Goal: Information Seeking & Learning: Learn about a topic

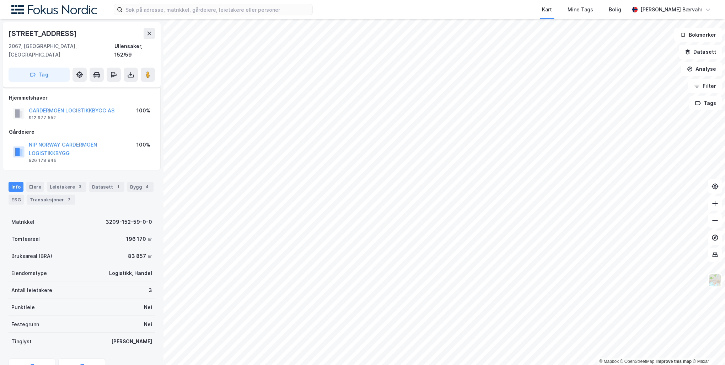
scroll to position [67, 0]
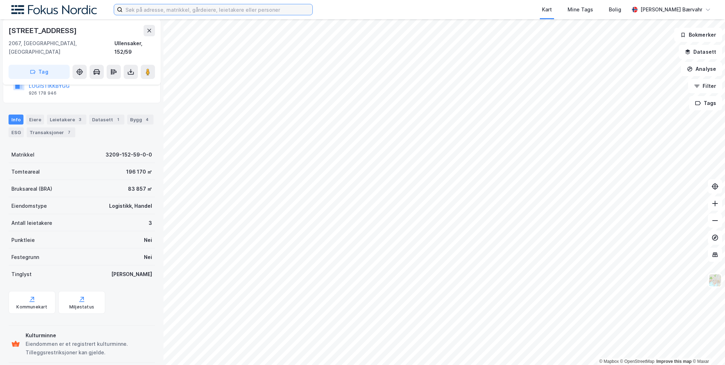
click at [260, 11] on input at bounding box center [218, 9] width 190 height 11
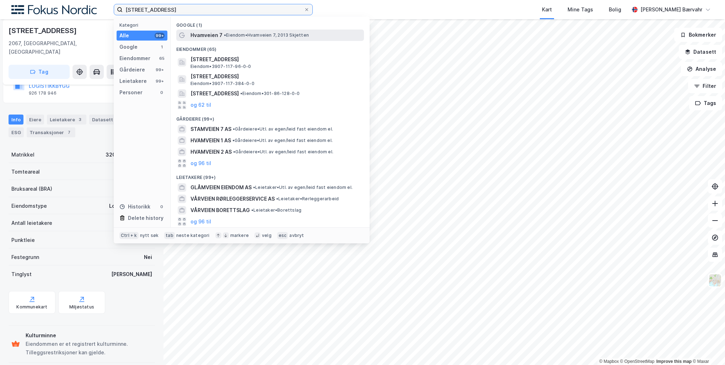
type input "[STREET_ADDRESS]"
click at [239, 35] on span "• Eiendom • Hvamveien 7, 2013 Skjetten" at bounding box center [266, 35] width 85 height 6
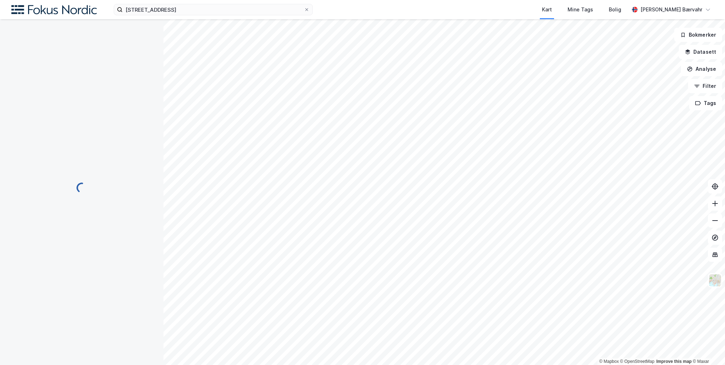
scroll to position [38, 0]
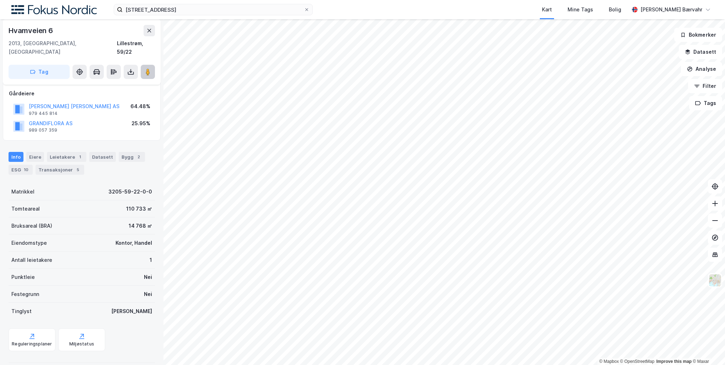
click at [152, 66] on button at bounding box center [148, 72] width 14 height 14
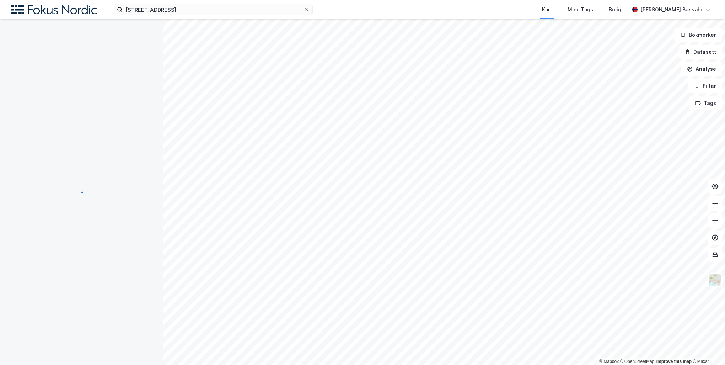
scroll to position [0, 0]
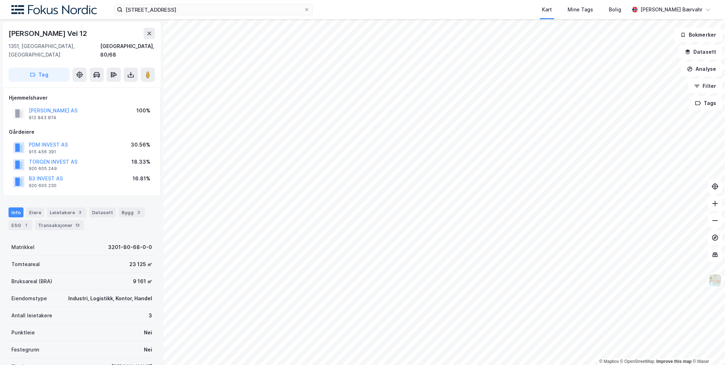
scroll to position [1, 0]
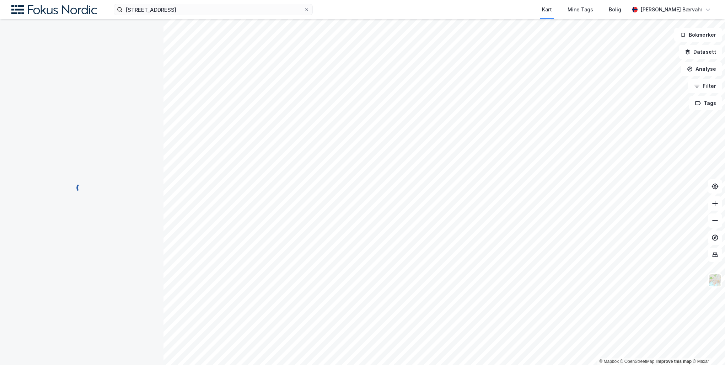
scroll to position [1, 0]
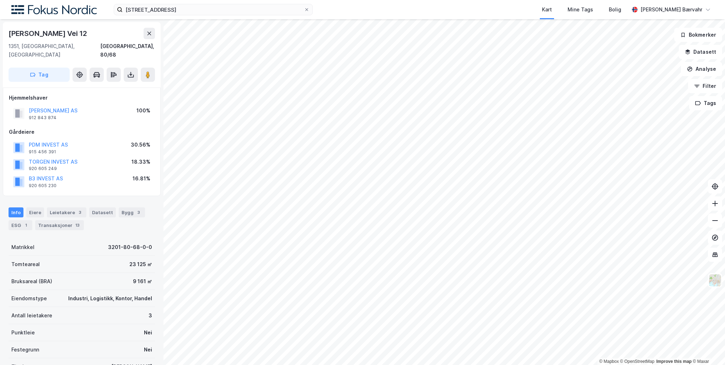
scroll to position [1, 0]
click at [151, 70] on button at bounding box center [148, 74] width 14 height 14
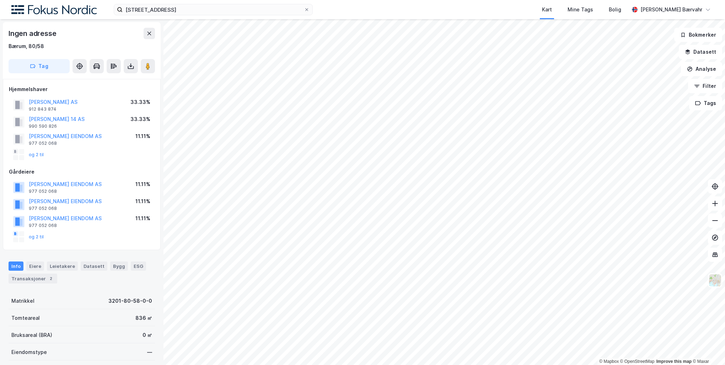
scroll to position [1, 0]
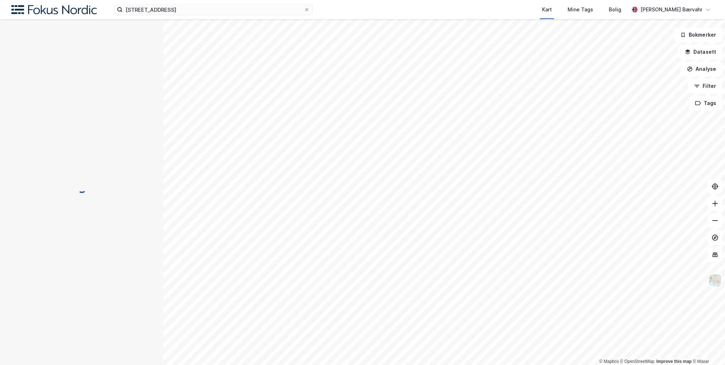
scroll to position [1, 0]
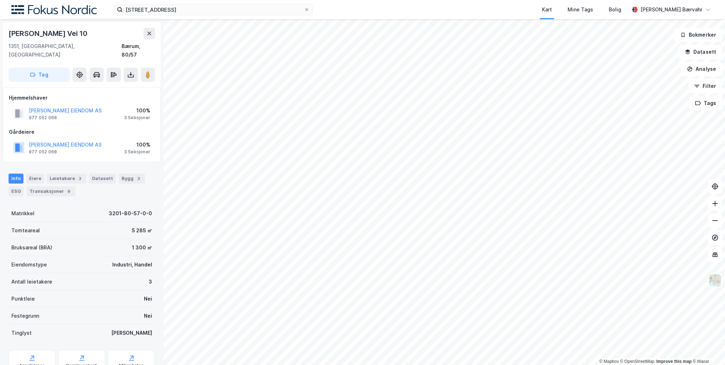
scroll to position [1, 0]
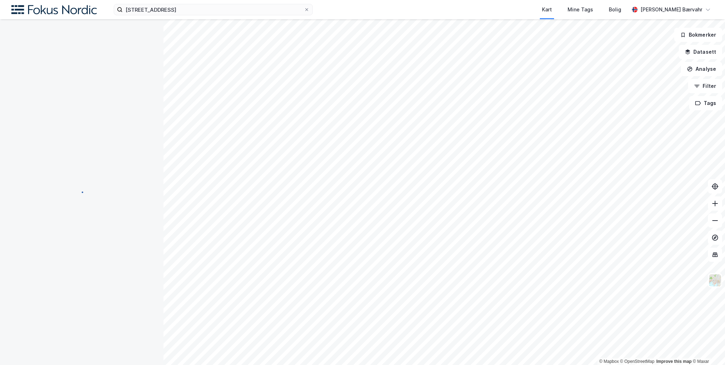
scroll to position [1, 0]
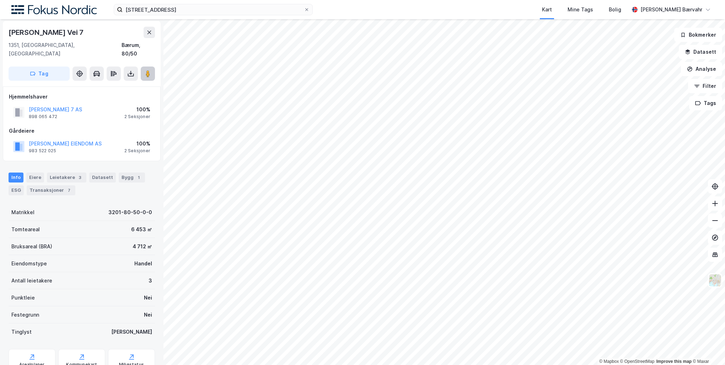
click at [145, 67] on button at bounding box center [148, 74] width 14 height 14
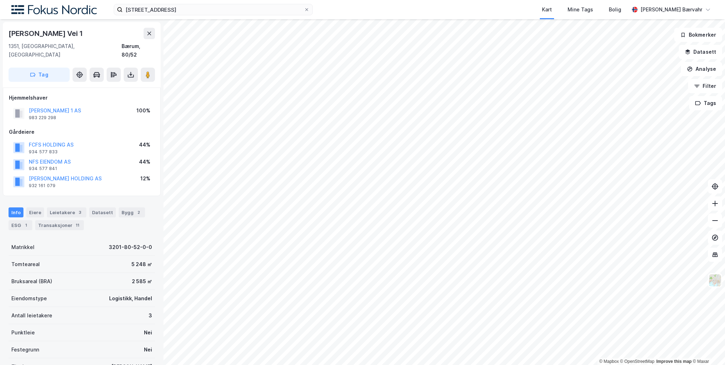
scroll to position [1, 0]
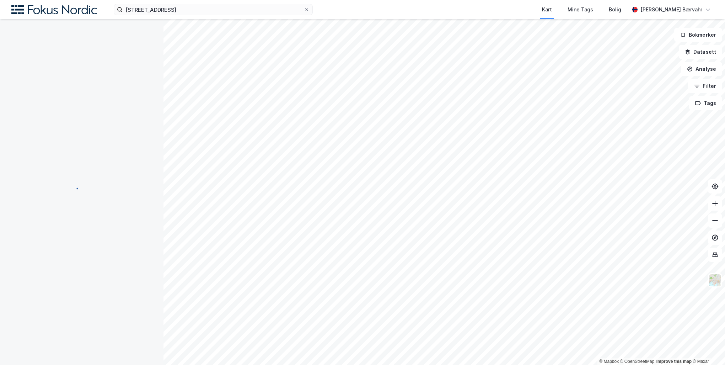
scroll to position [1, 0]
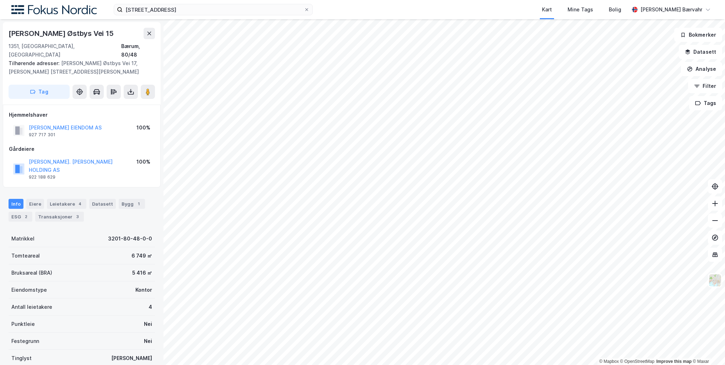
scroll to position [1, 0]
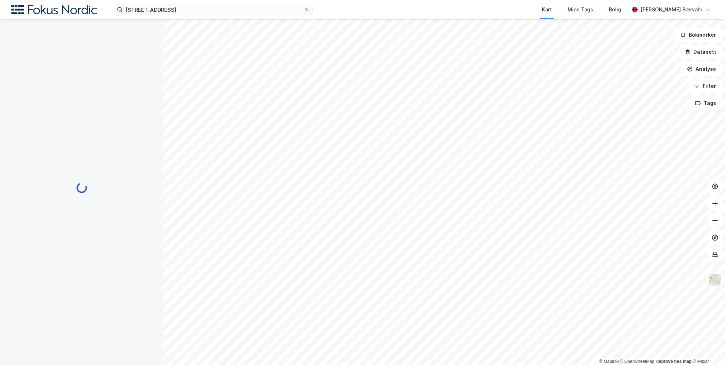
scroll to position [1, 0]
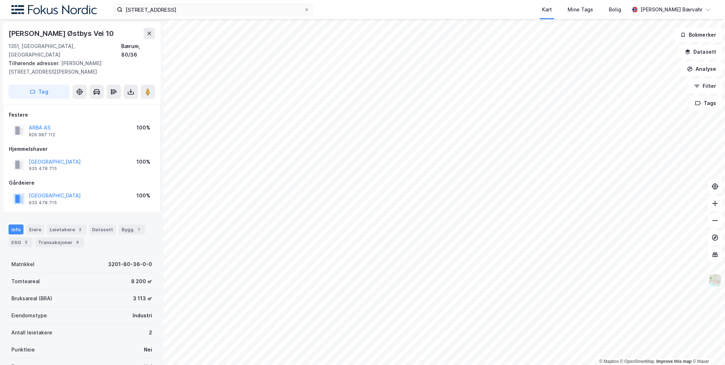
scroll to position [1, 0]
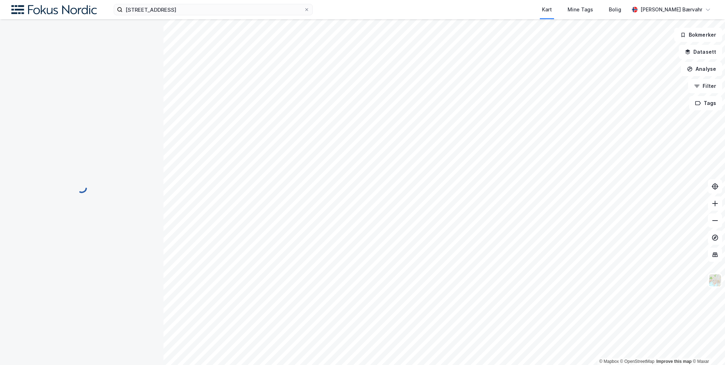
scroll to position [1, 0]
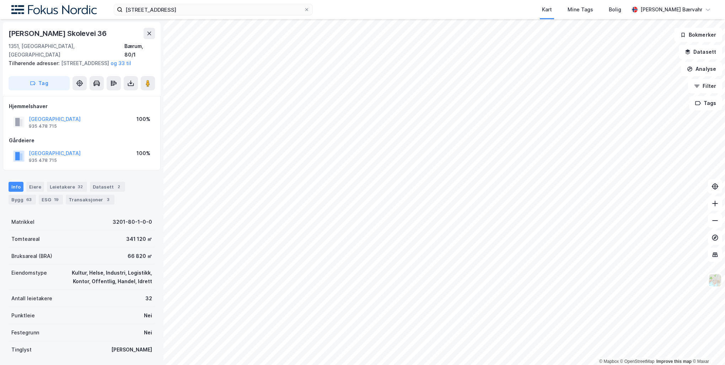
scroll to position [1, 0]
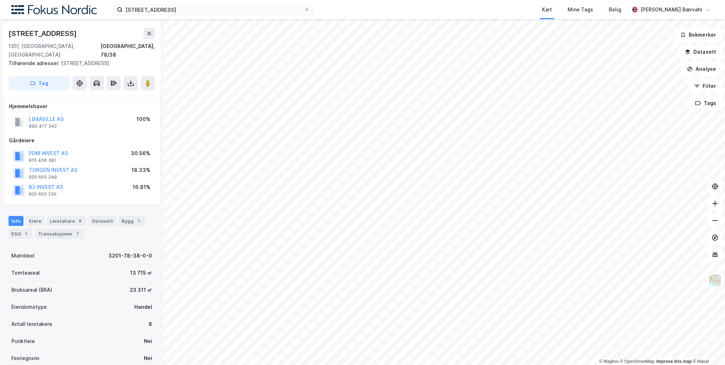
scroll to position [1, 0]
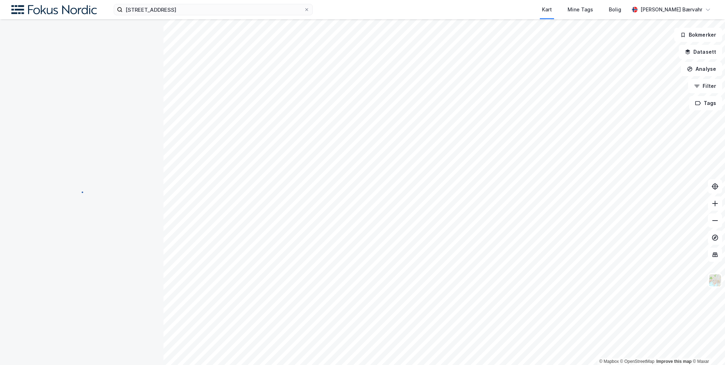
scroll to position [1, 0]
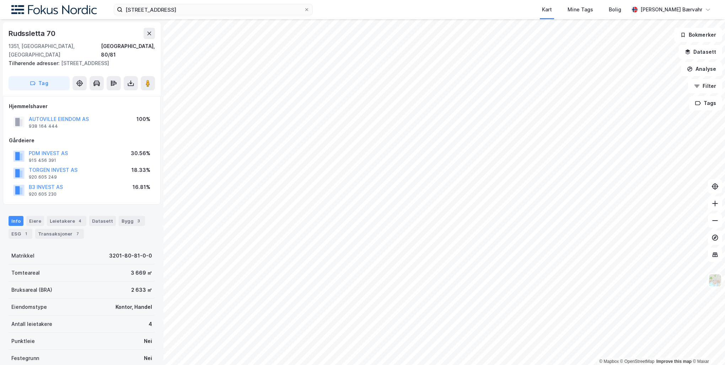
scroll to position [1, 0]
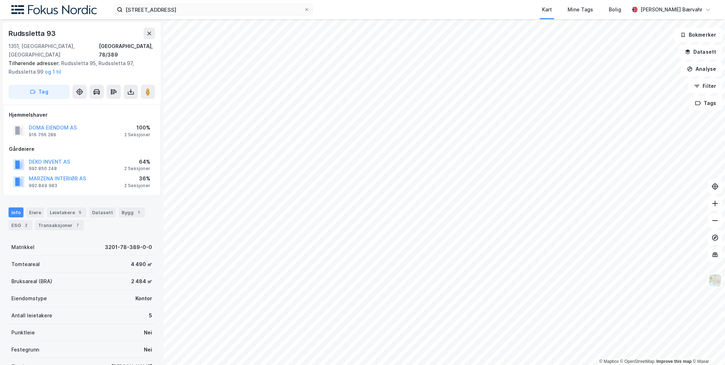
scroll to position [1, 0]
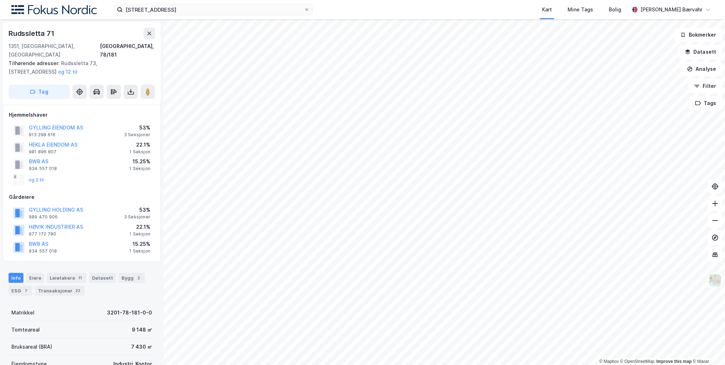
scroll to position [1, 0]
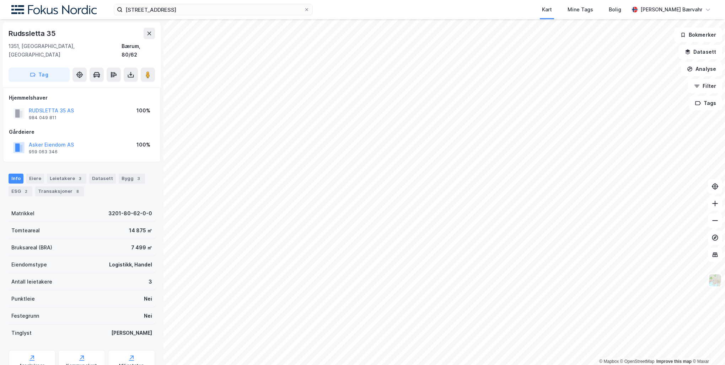
scroll to position [1, 0]
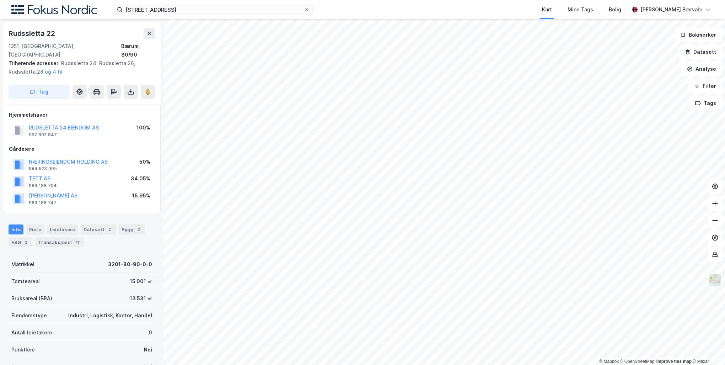
scroll to position [1, 0]
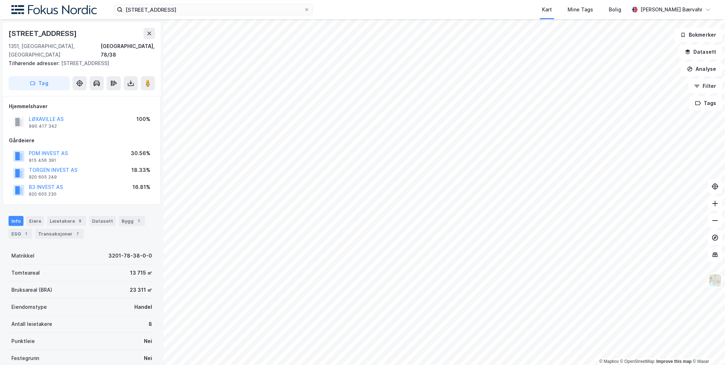
scroll to position [1, 0]
click at [147, 79] on image at bounding box center [148, 82] width 4 height 7
